Goal: Task Accomplishment & Management: Use online tool/utility

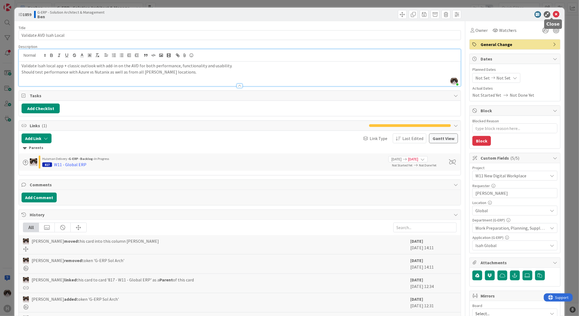
click at [553, 14] on icon at bounding box center [556, 14] width 7 height 7
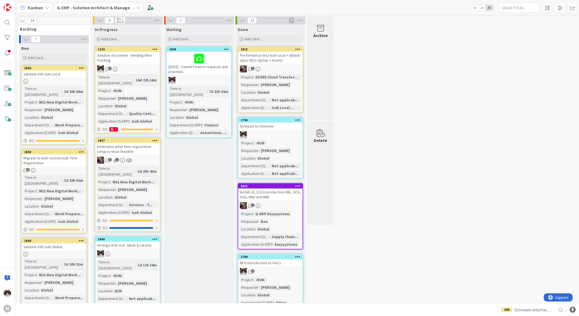
scroll to position [181, 0]
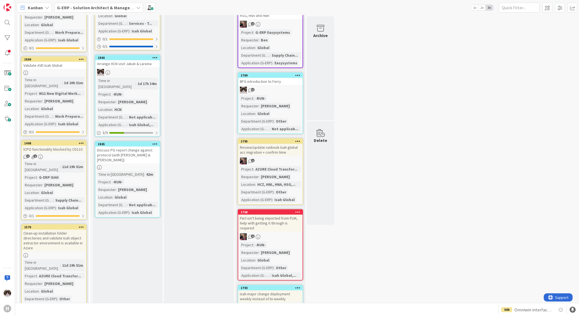
click at [138, 165] on div at bounding box center [127, 167] width 64 height 5
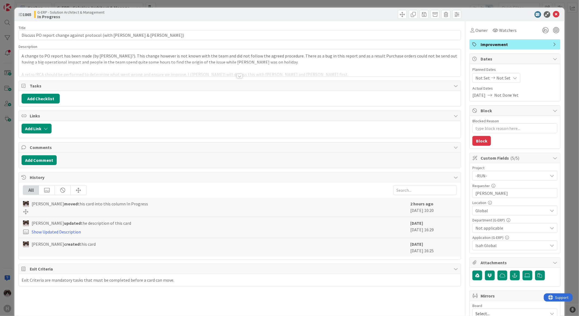
click at [240, 75] on div at bounding box center [239, 76] width 6 height 4
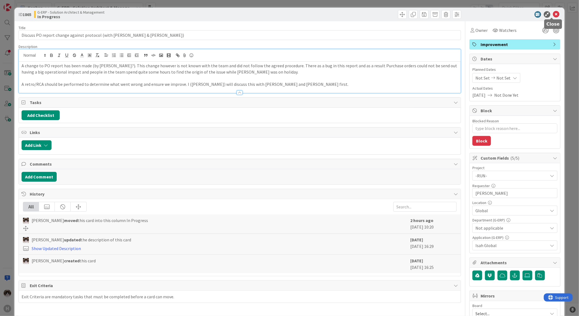
click at [553, 12] on icon at bounding box center [556, 14] width 7 height 7
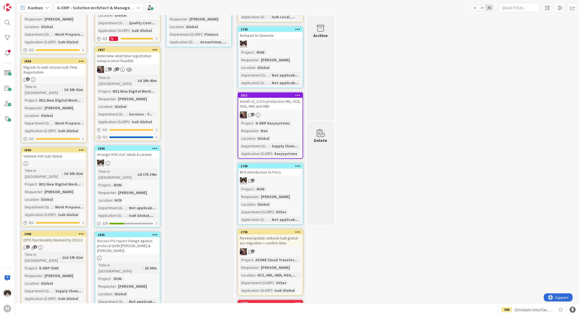
click at [143, 160] on div at bounding box center [127, 163] width 64 height 7
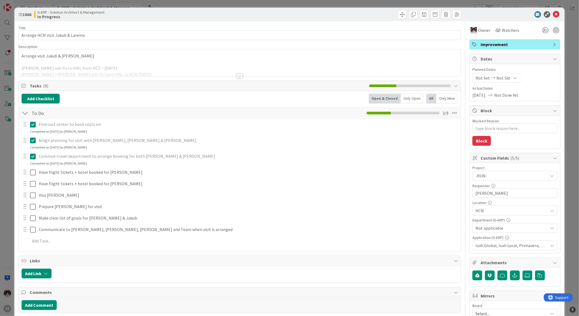
type textarea "x"
click at [237, 75] on div at bounding box center [239, 76] width 6 height 4
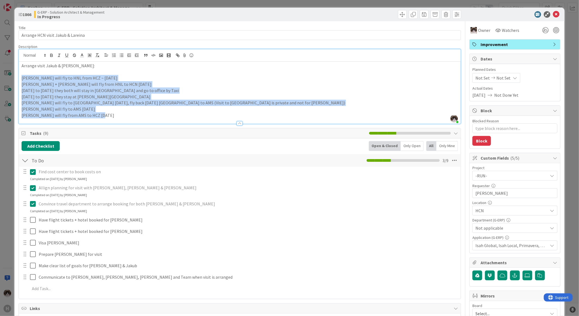
drag, startPoint x: 103, startPoint y: 114, endPoint x: 16, endPoint y: 81, distance: 93.2
click at [16, 81] on div "ID 1866 G-ERP - Solution Architect & Management In Progress Title 33 / 128 Arra…" at bounding box center [289, 273] width 550 height 531
copy div "[PERSON_NAME] will fly to HNL from HCZ ~ [DATE] [PERSON_NAME] + [PERSON_NAME] w…"
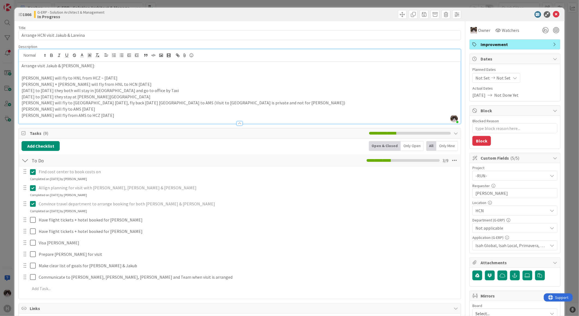
click at [553, 16] on icon at bounding box center [556, 14] width 7 height 7
